Goal: Task Accomplishment & Management: Complete application form

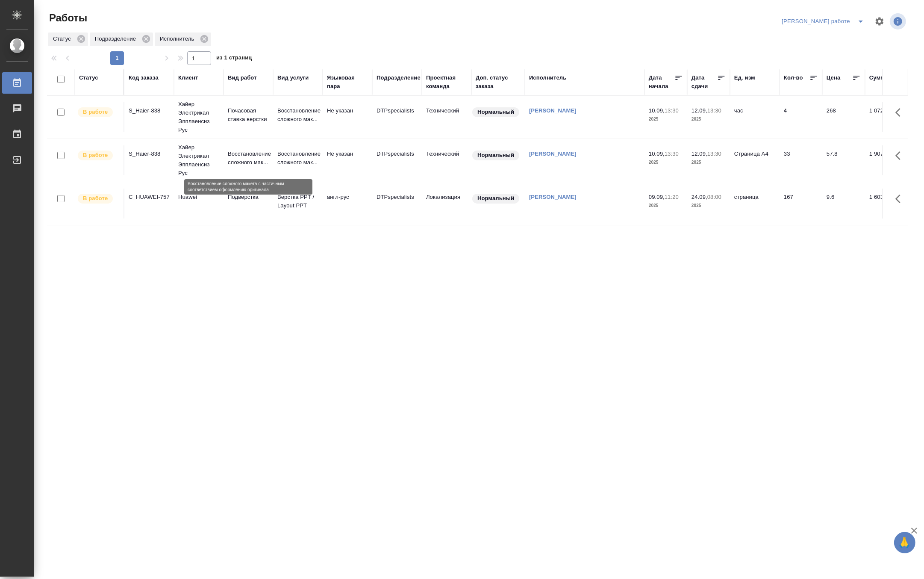
click at [259, 157] on p "Восстановление сложного мак..." at bounding box center [248, 158] width 41 height 17
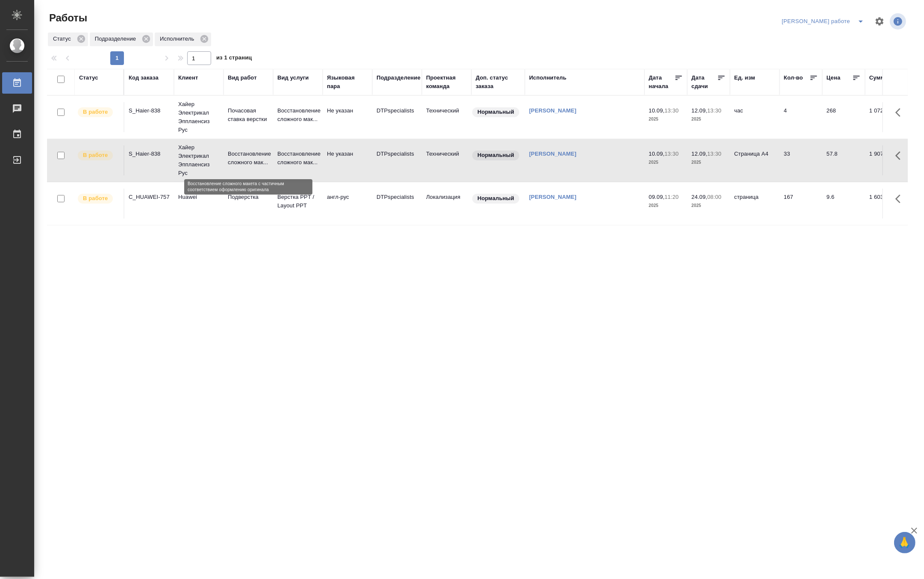
click at [259, 157] on p "Восстановление сложного мак..." at bounding box center [248, 158] width 41 height 17
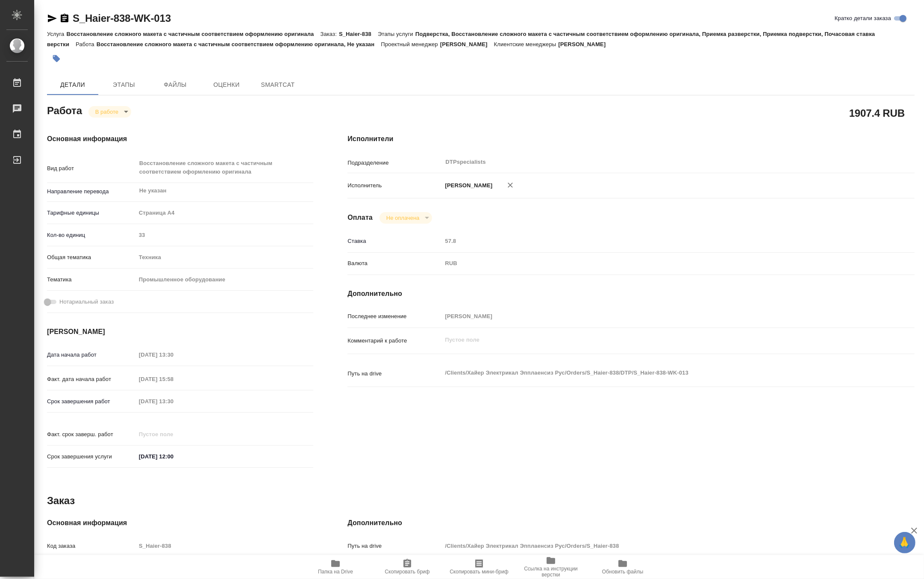
type textarea "x"
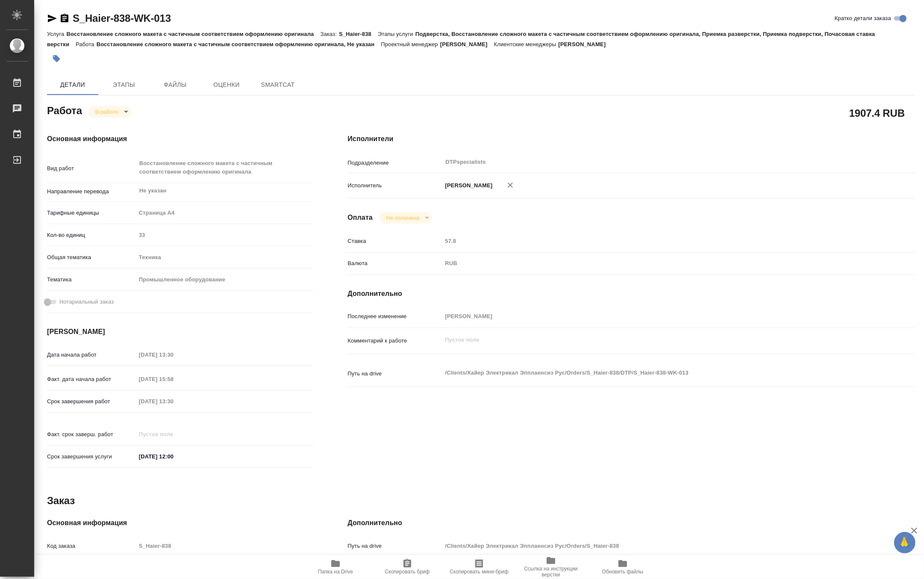
type textarea "x"
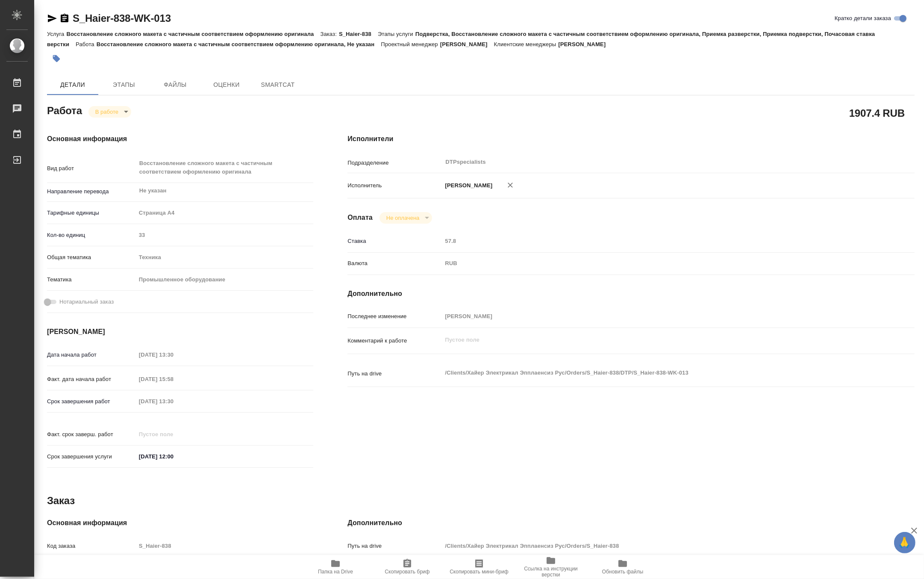
type textarea "x"
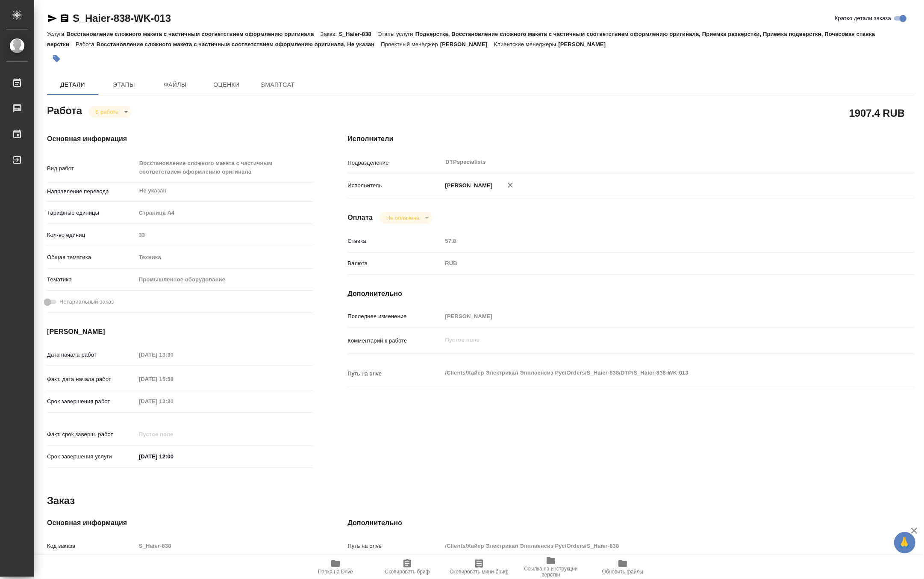
type textarea "x"
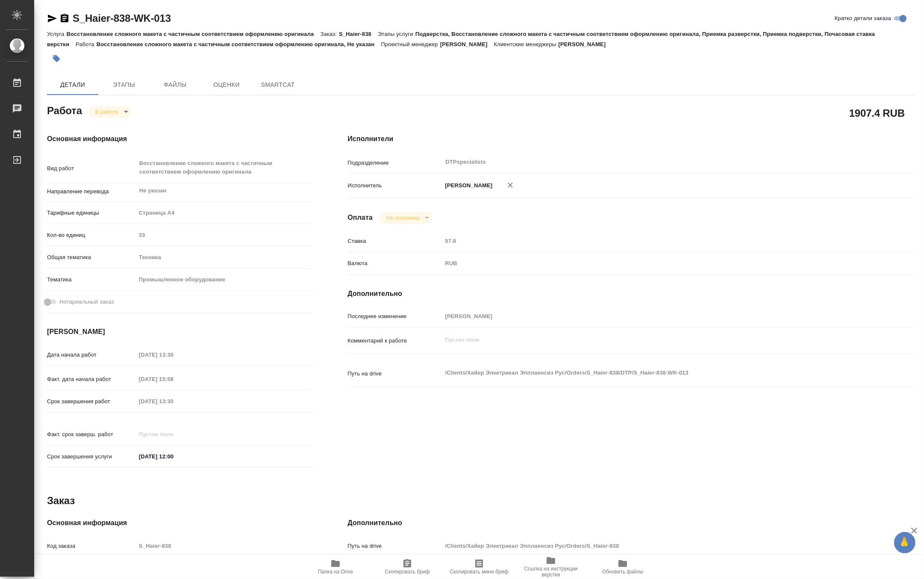
type textarea "x"
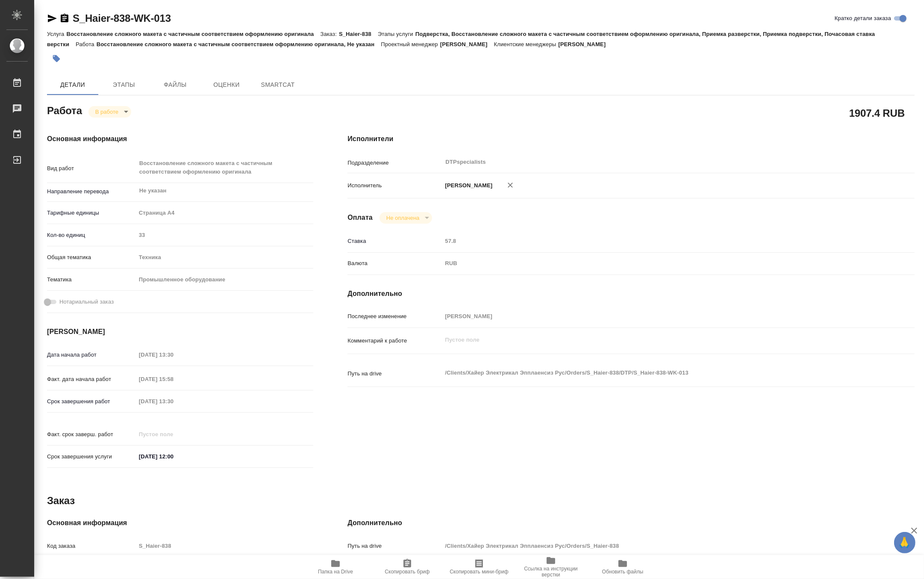
type textarea "x"
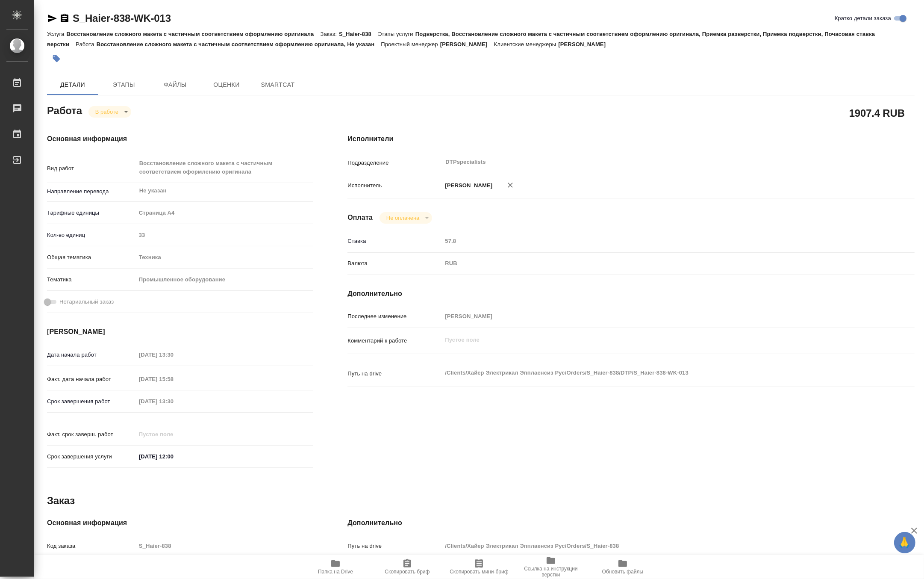
type textarea "x"
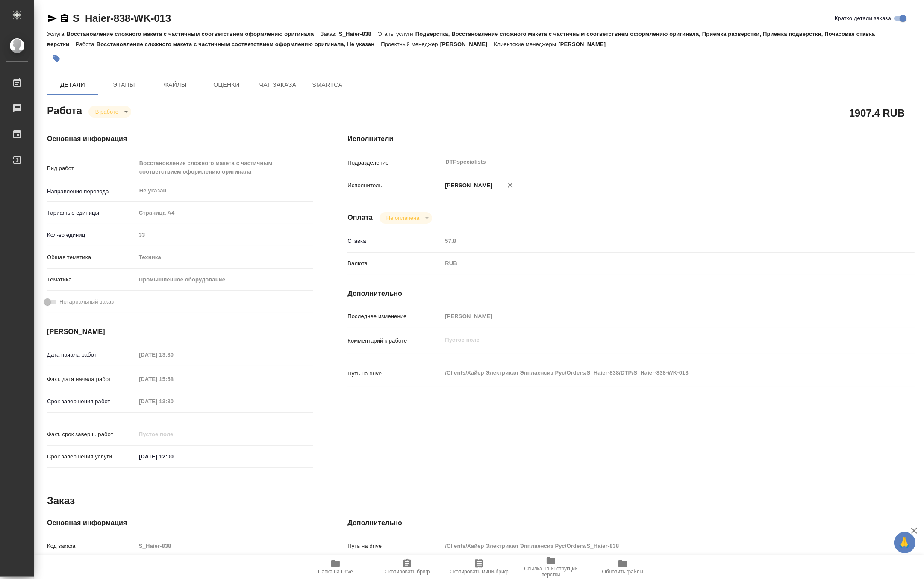
type textarea "x"
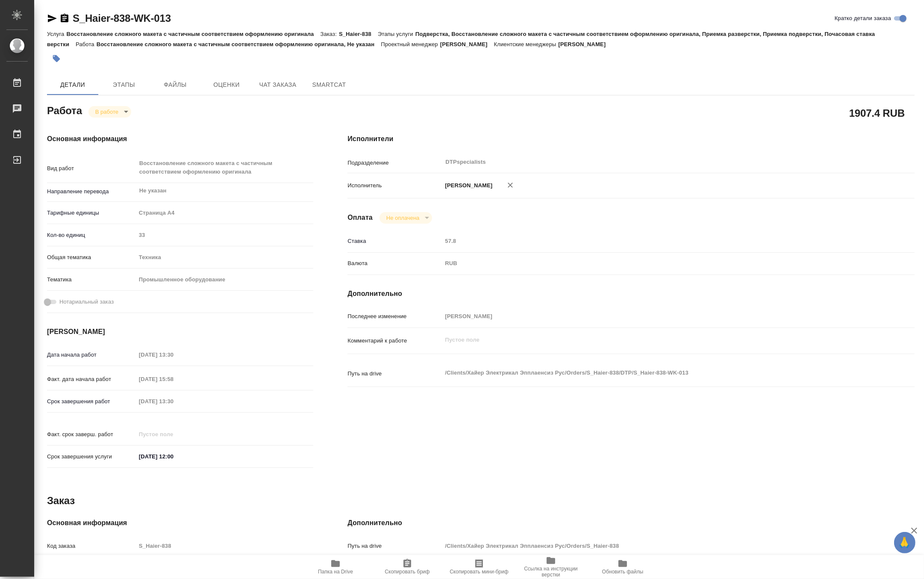
type textarea "x"
